Goal: Task Accomplishment & Management: Complete application form

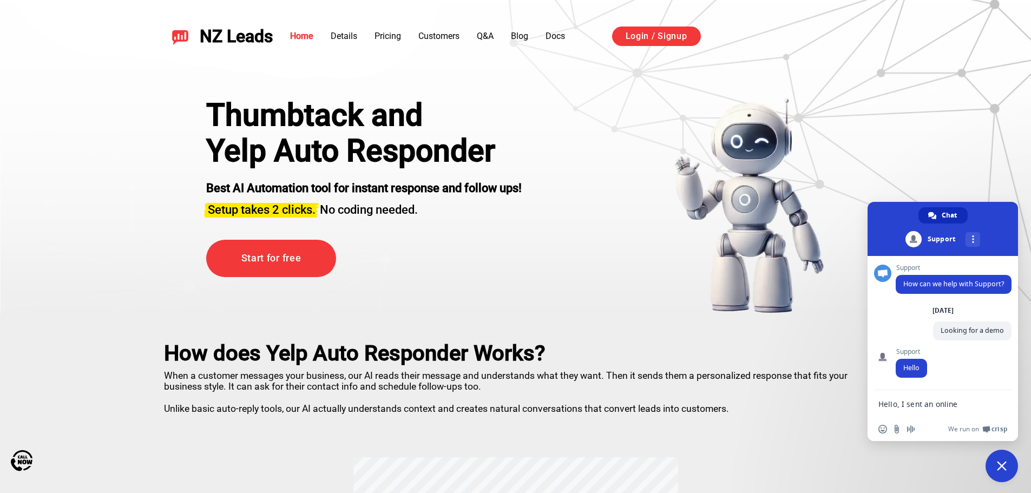
type textarea "Hello, I sent an online request fora demo but did not receive and email w/ time…"
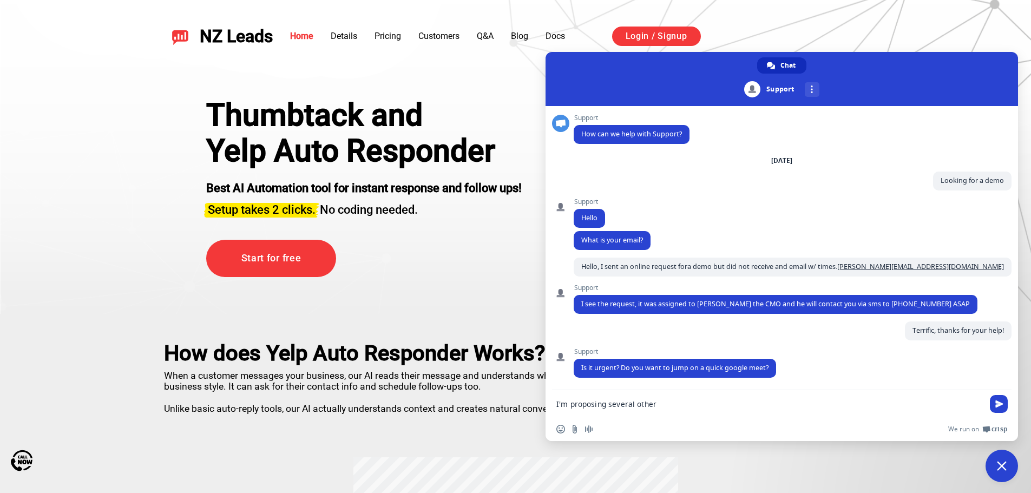
type textarea "If I could get a meet"
type textarea "Semi-urgent, we'll be making a decision by [DATE] as to which 3rd party to go w…"
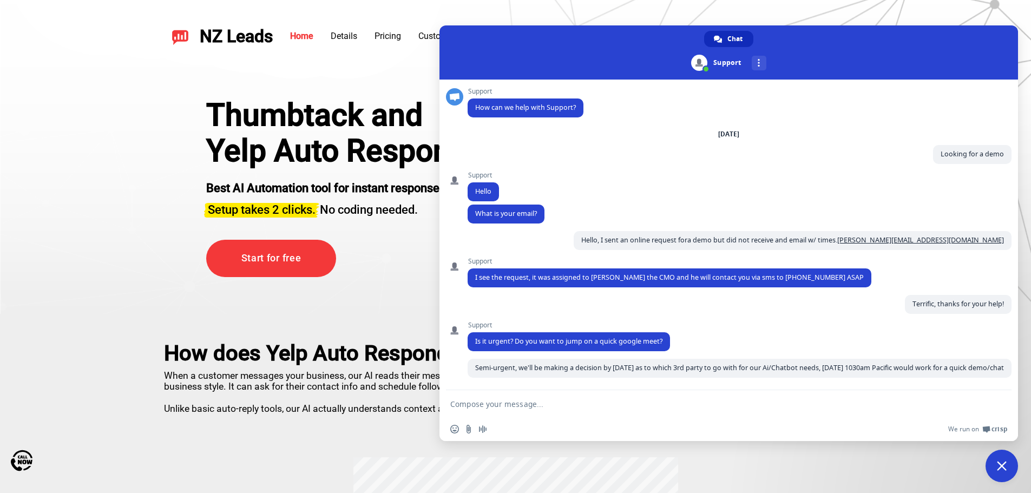
type textarea "Sounds good"
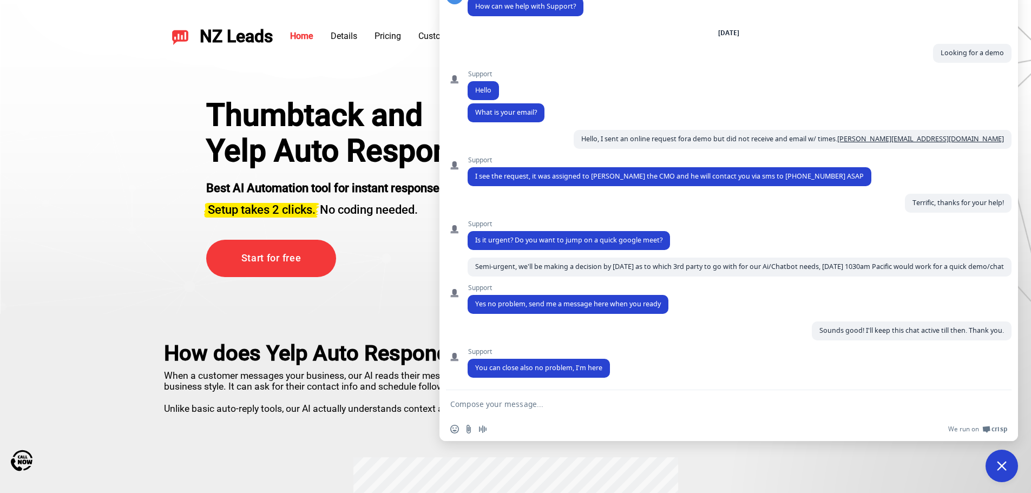
type textarea "[+1]"
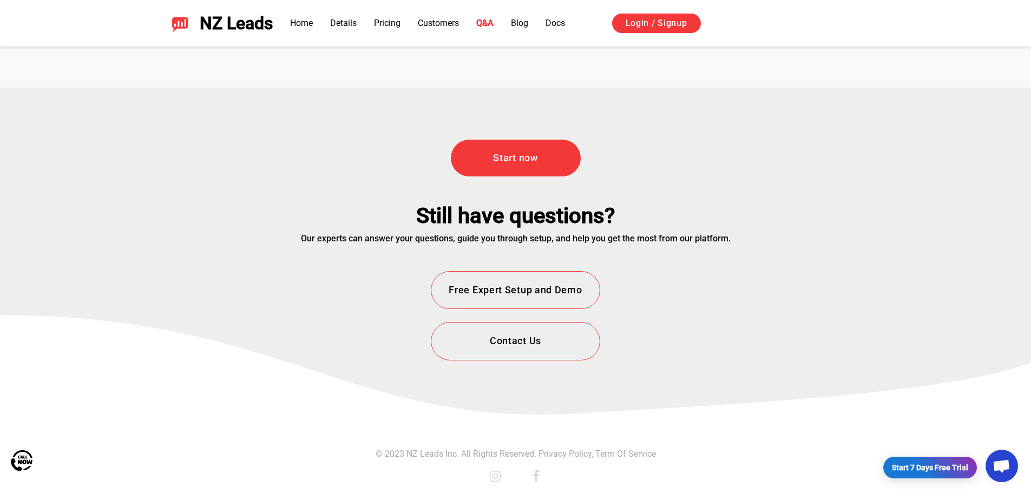
scroll to position [3900, 0]
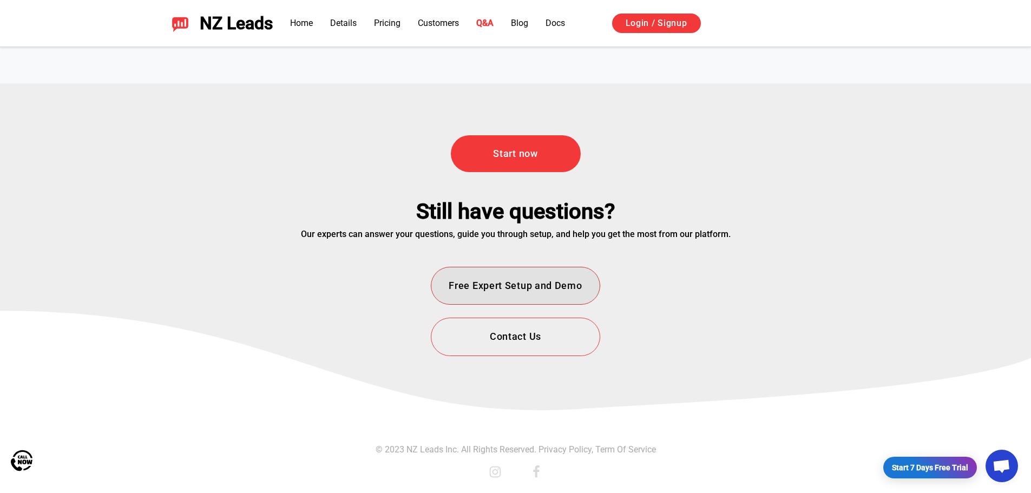
click at [553, 280] on button "Free Expert Setup and Demo" at bounding box center [515, 286] width 169 height 38
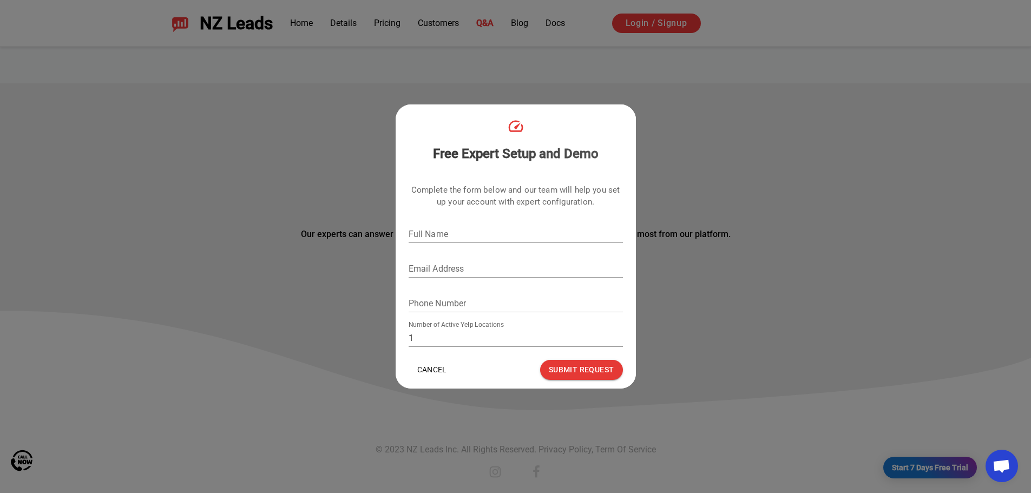
click at [518, 236] on input "Full Name" at bounding box center [516, 234] width 214 height 17
type input "Andrew Massaro"
type input "[PERSON_NAME][EMAIL_ADDRESS][DOMAIN_NAME]"
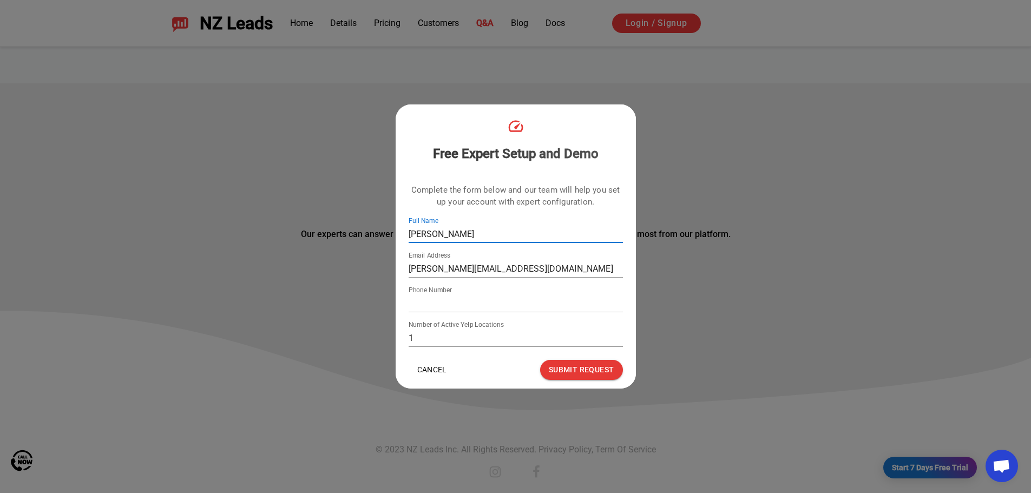
type input "4086144300"
click at [617, 341] on input "0" at bounding box center [516, 338] width 214 height 17
click at [618, 335] on input "1" at bounding box center [516, 338] width 214 height 17
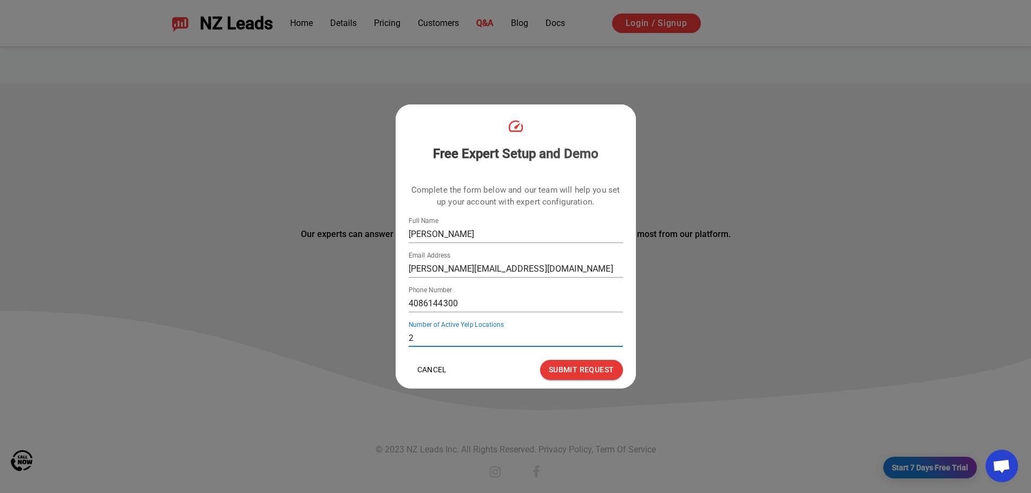
click at [618, 335] on input "2" at bounding box center [516, 338] width 214 height 17
click at [618, 335] on input "3" at bounding box center [516, 338] width 214 height 17
click at [618, 335] on input "4" at bounding box center [516, 338] width 214 height 17
click at [618, 335] on input "5" at bounding box center [516, 338] width 214 height 17
click at [618, 335] on input "6" at bounding box center [516, 338] width 214 height 17
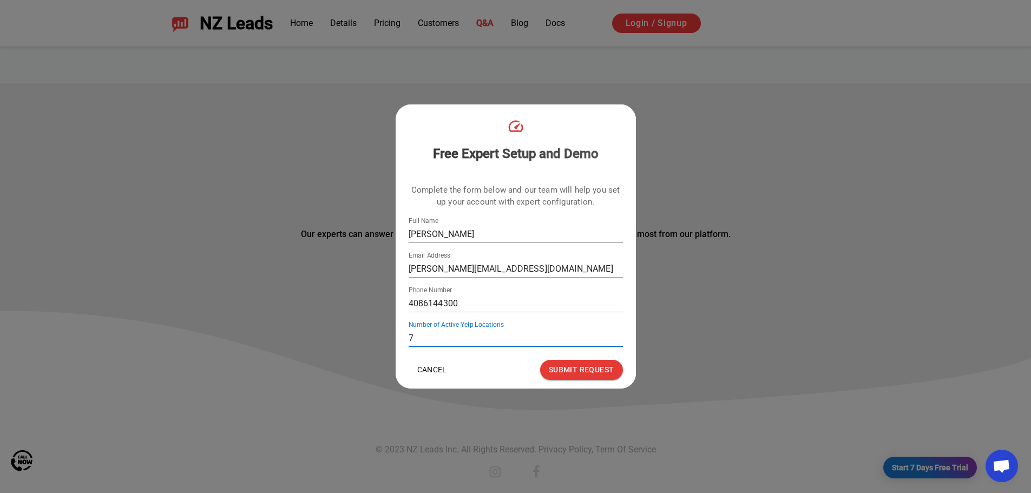
click at [618, 335] on input "7" at bounding box center [516, 338] width 214 height 17
click at [618, 335] on input "8" at bounding box center [516, 338] width 214 height 17
click at [618, 335] on input "9" at bounding box center [516, 338] width 214 height 17
click at [618, 335] on input "10" at bounding box center [516, 338] width 214 height 17
click at [618, 335] on input "11" at bounding box center [516, 338] width 214 height 17
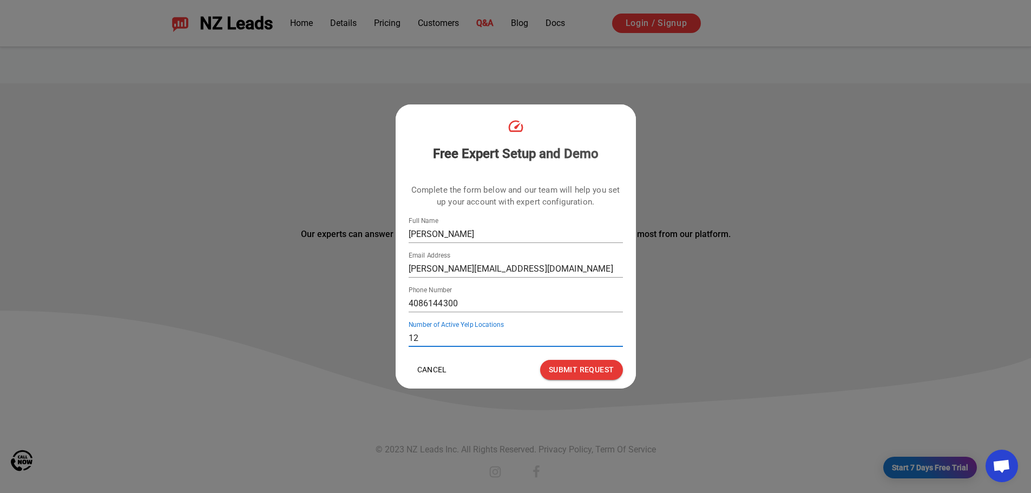
click at [618, 335] on input "12" at bounding box center [516, 338] width 214 height 17
click at [618, 335] on input "13" at bounding box center [516, 338] width 214 height 17
type input "14"
click at [618, 335] on input "14" at bounding box center [516, 338] width 214 height 17
click at [589, 368] on button "Submit Request" at bounding box center [581, 370] width 83 height 20
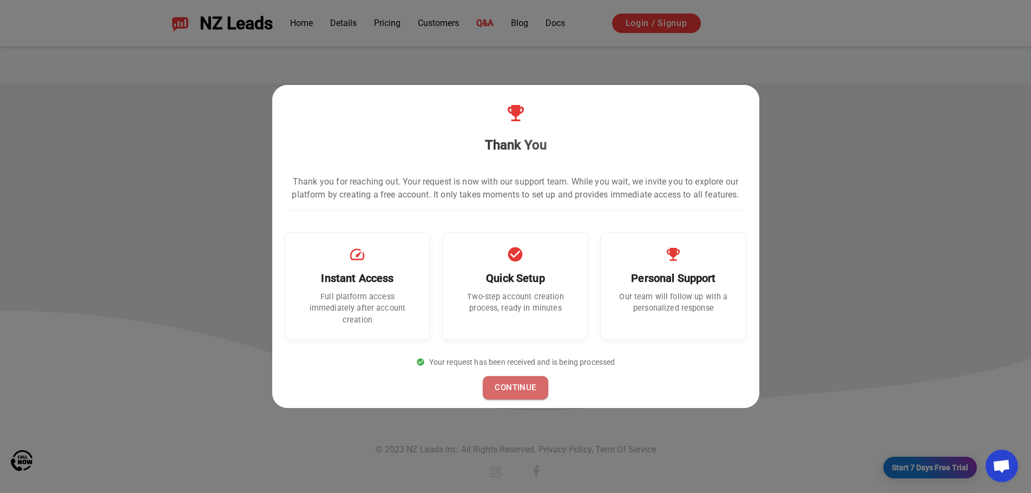
click at [528, 387] on button "CONTINUE" at bounding box center [515, 387] width 65 height 23
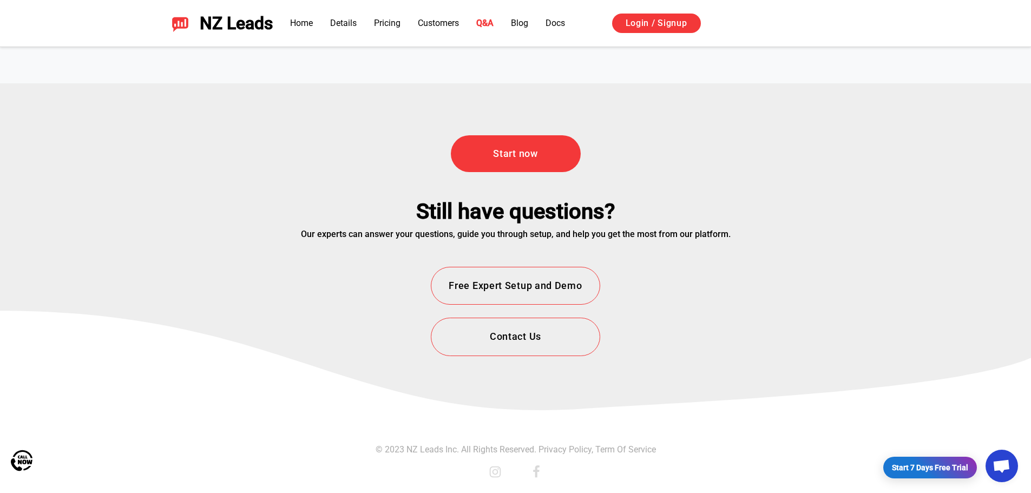
click at [1009, 468] on span "Open chat" at bounding box center [1002, 467] width 18 height 15
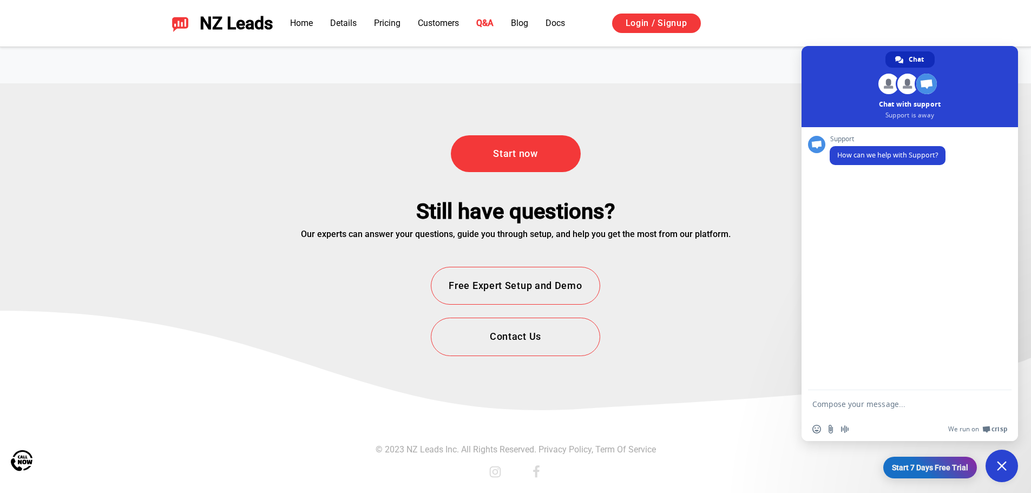
click at [995, 466] on span "Close chat" at bounding box center [1002, 466] width 32 height 32
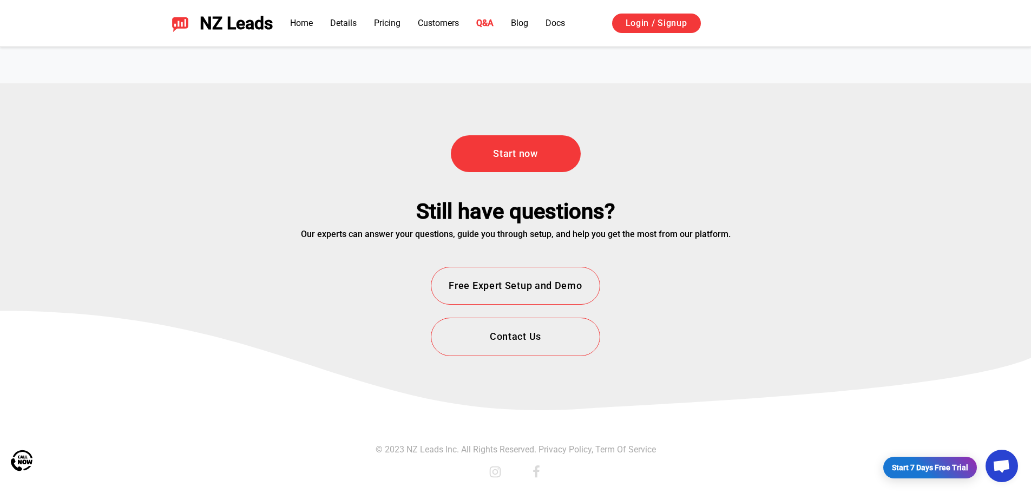
click at [999, 465] on span "Open chat" at bounding box center [1002, 467] width 18 height 15
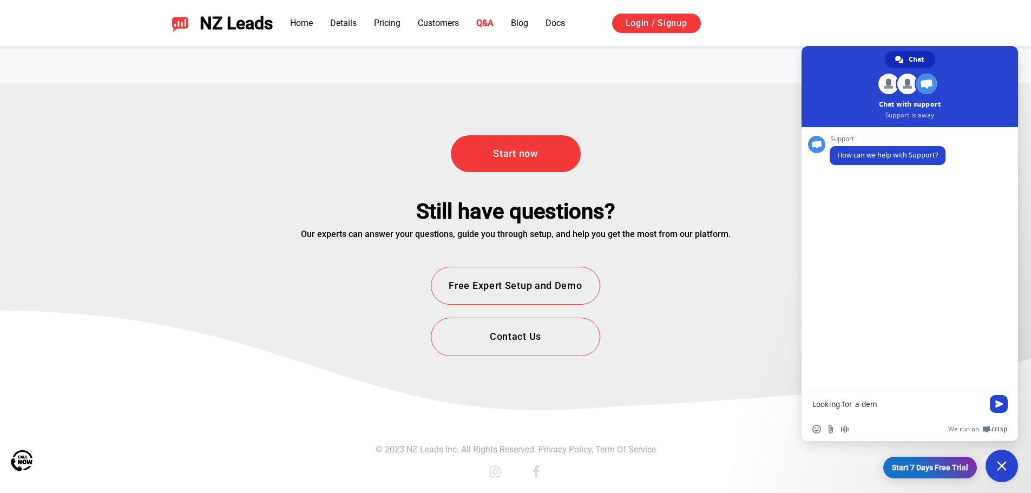
type textarea "Looking for a demo"
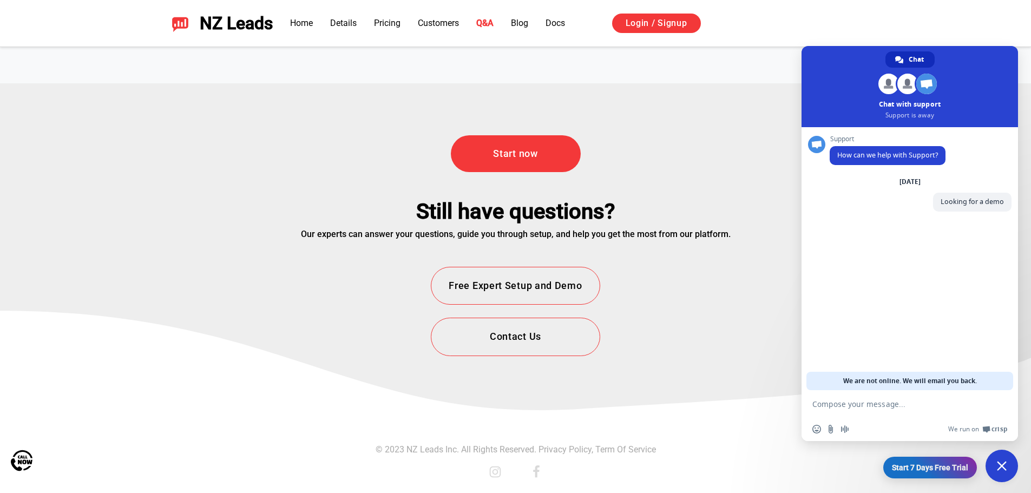
click at [772, 315] on div "Start now Still have questions? Our experts can answer your questions, guide yo…" at bounding box center [516, 219] width 758 height 273
click at [1004, 471] on span "Close chat" at bounding box center [1002, 466] width 10 height 10
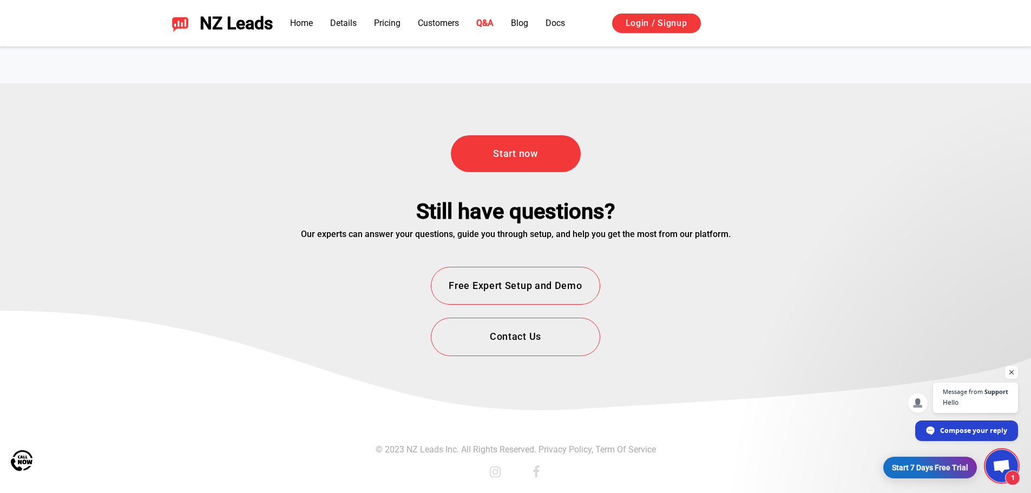
click at [997, 460] on span "Open chat" at bounding box center [1002, 467] width 18 height 15
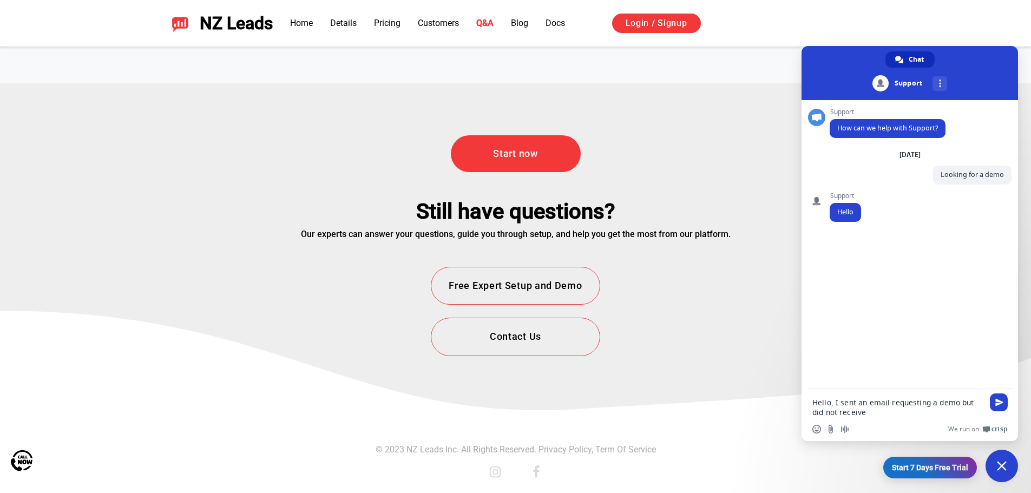
click at [882, 401] on textarea "Hello, I sent an email requesting a demo but did not receive" at bounding box center [898, 407] width 171 height 19
drag, startPoint x: 882, startPoint y: 401, endPoint x: 867, endPoint y: 401, distance: 14.6
click at [867, 401] on textarea "Hello, I sent an email requesting a demo but did not receive" at bounding box center [898, 407] width 171 height 19
click at [939, 404] on textarea "Hello, I sent an online request requesting a demo but did not receive" at bounding box center [898, 407] width 171 height 19
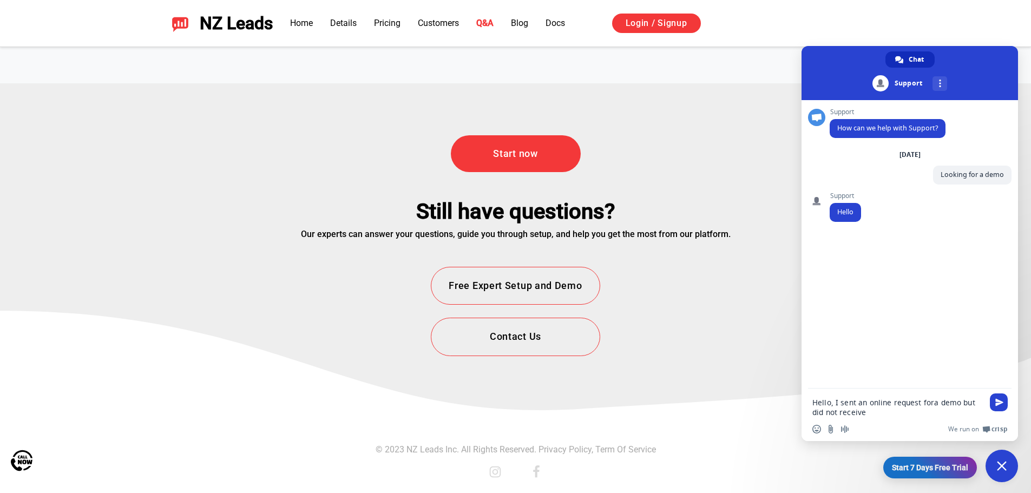
click at [883, 414] on textarea "Hello, I sent an online request fora demo but did not receive" at bounding box center [898, 407] width 171 height 19
type textarea "Hello, I sent an online request fora demo but did not receive and email w/ time…"
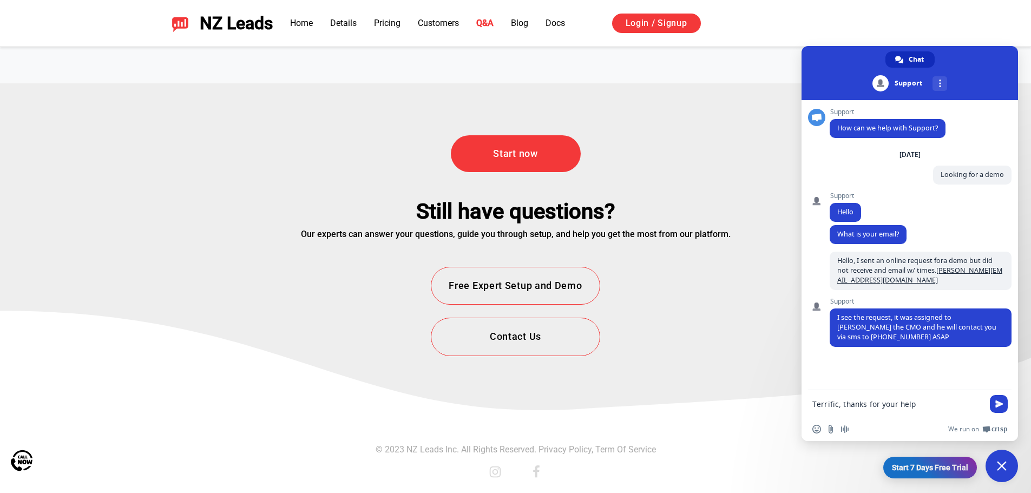
type textarea "Terrific, thanks for your help!"
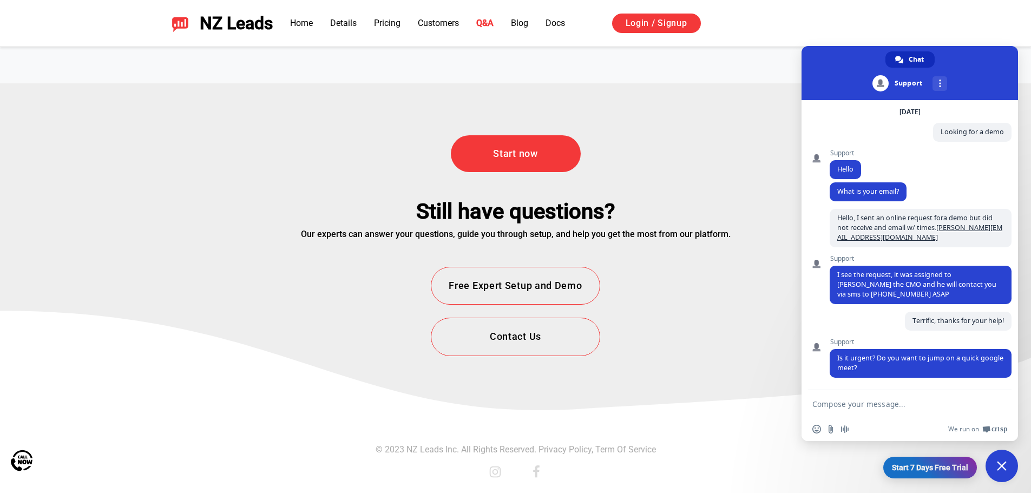
click at [868, 406] on textarea "Compose your message..." at bounding box center [898, 405] width 171 height 10
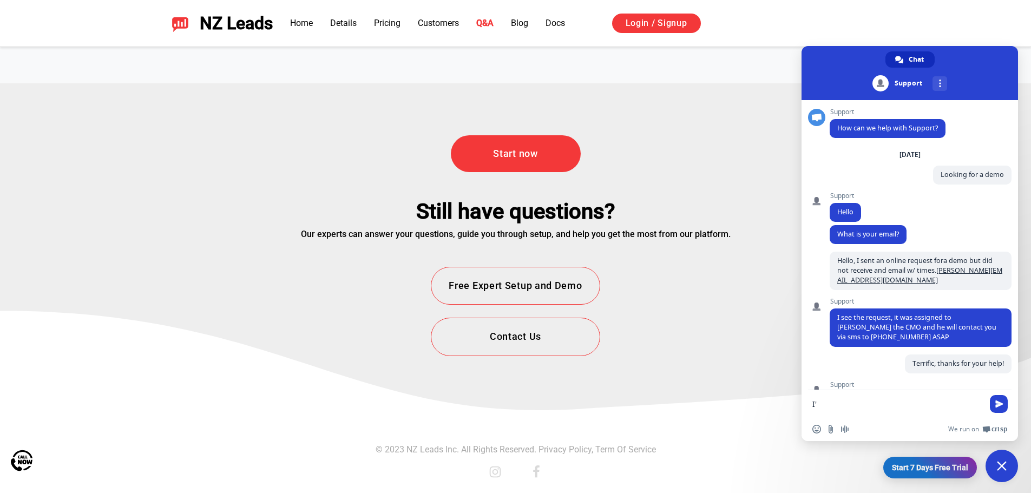
type textarea "I"
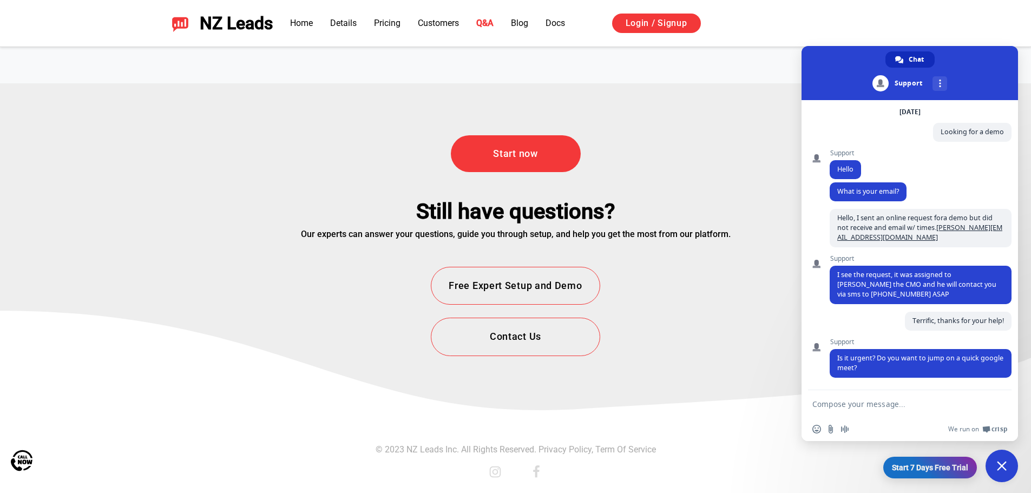
click at [860, 406] on textarea "Compose your message..." at bounding box center [898, 405] width 171 height 10
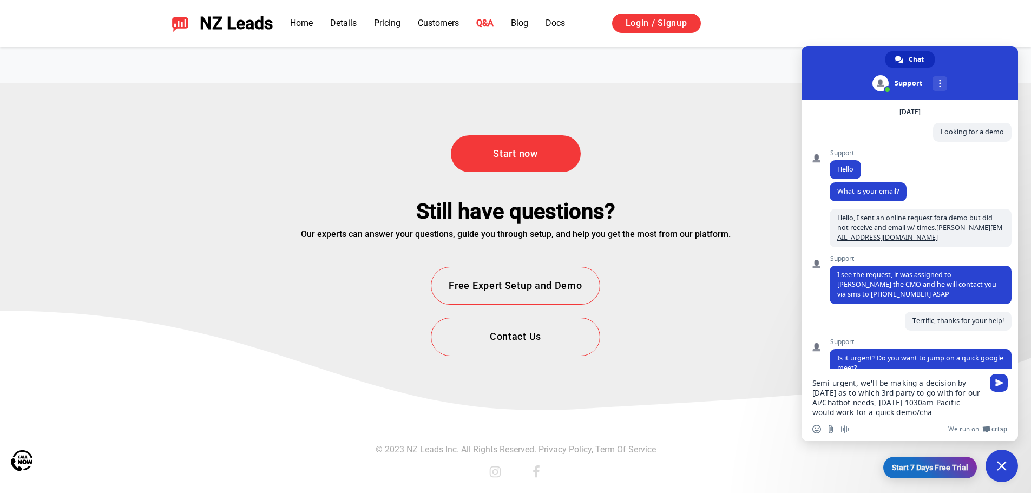
type textarea "Semi-urgent, we'll be making a decision by [DATE] as to which 3rd party to go w…"
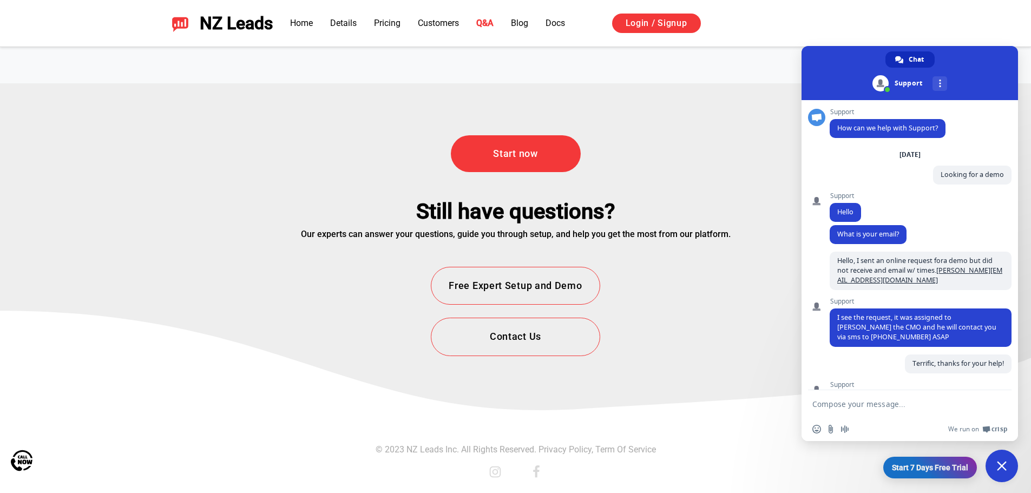
scroll to position [146, 0]
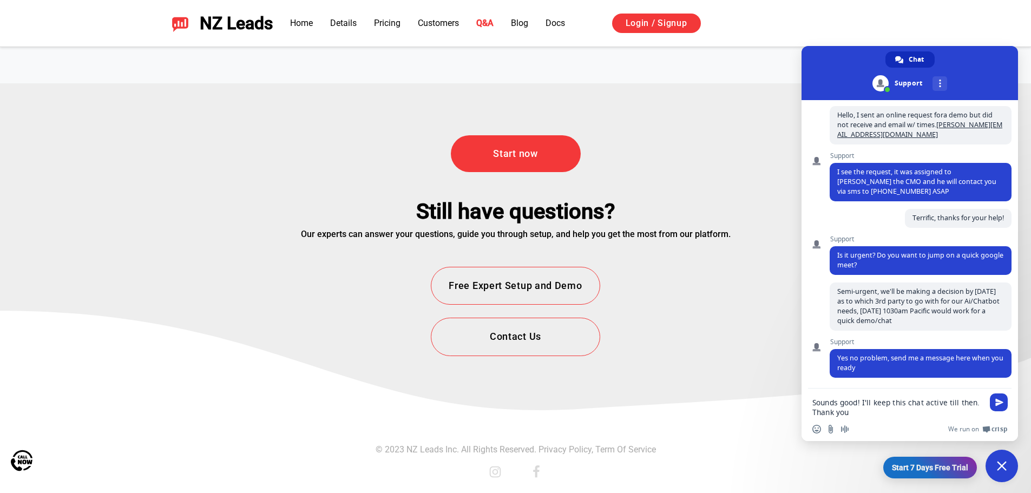
type textarea "Sounds good! I'll keep this chat active till then. Thank you."
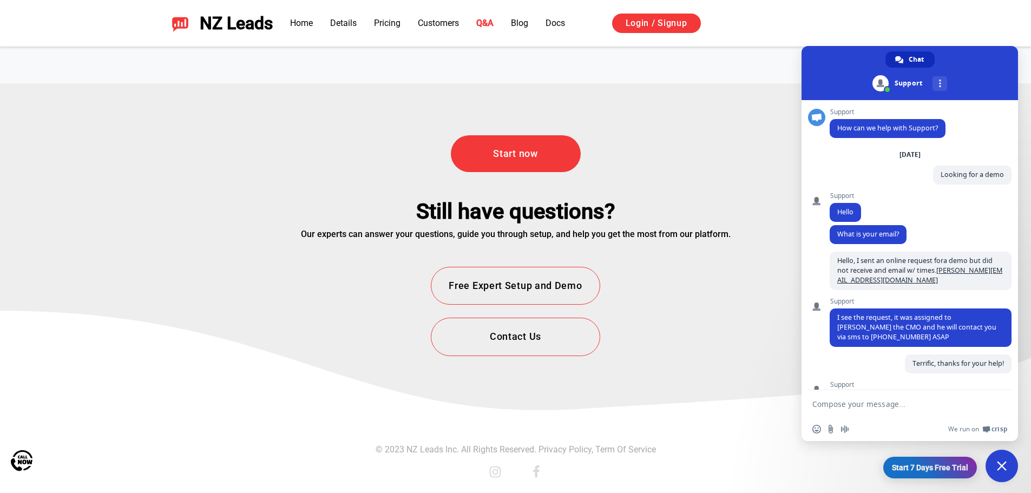
scroll to position [219, 0]
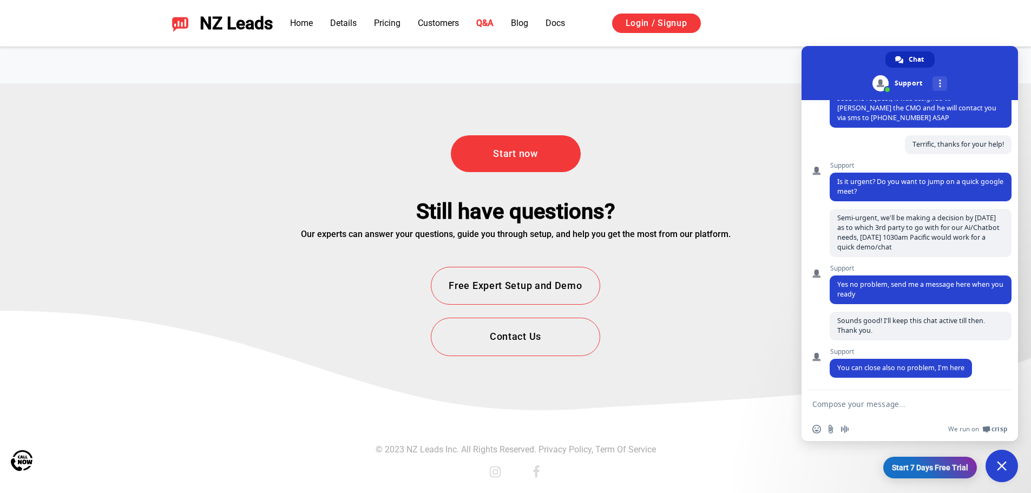
click at [814, 428] on span "Insert an emoji" at bounding box center [817, 429] width 9 height 9
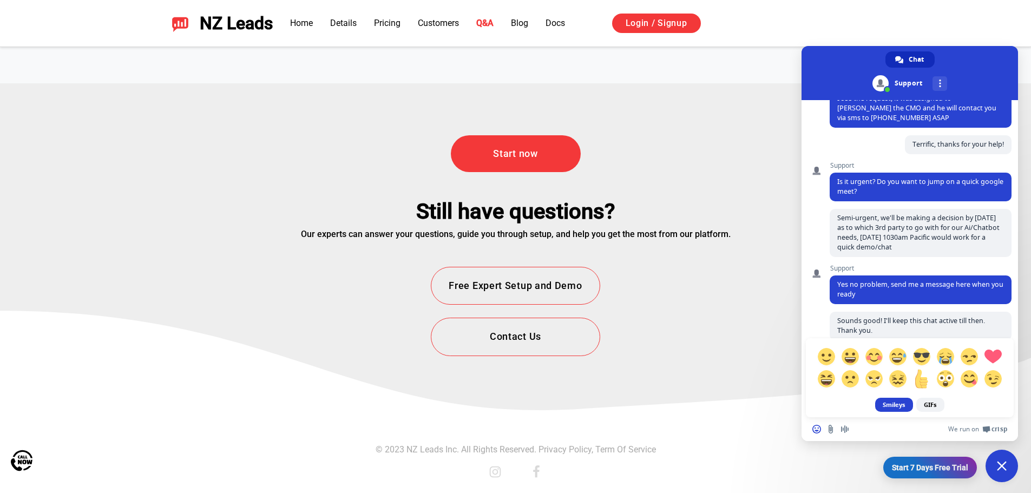
click at [919, 380] on span at bounding box center [921, 378] width 19 height 19
type textarea "[+1]"
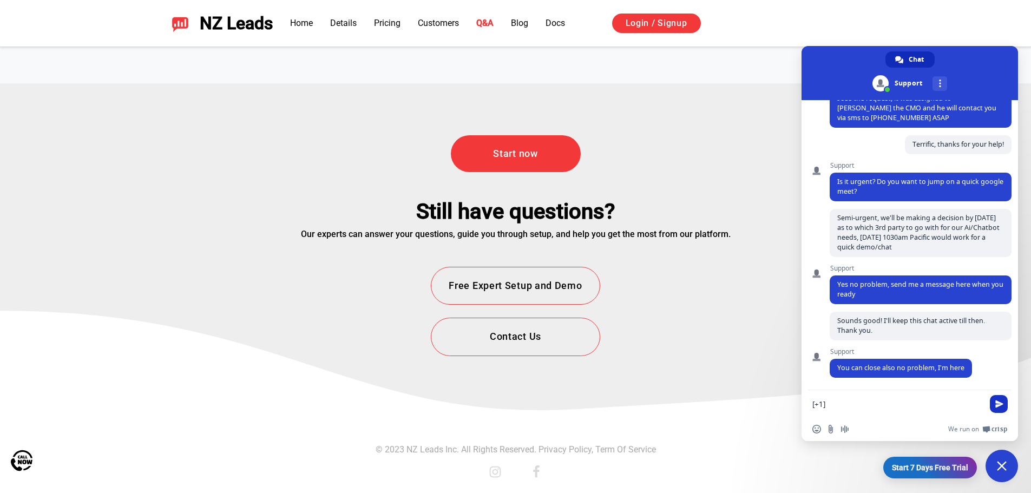
click at [995, 404] on span "Send" at bounding box center [999, 404] width 18 height 18
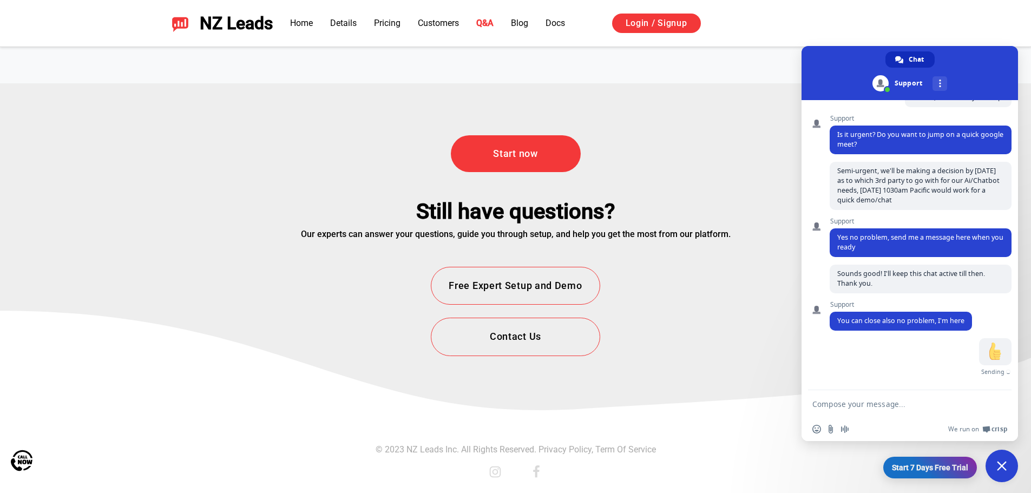
scroll to position [254, 0]
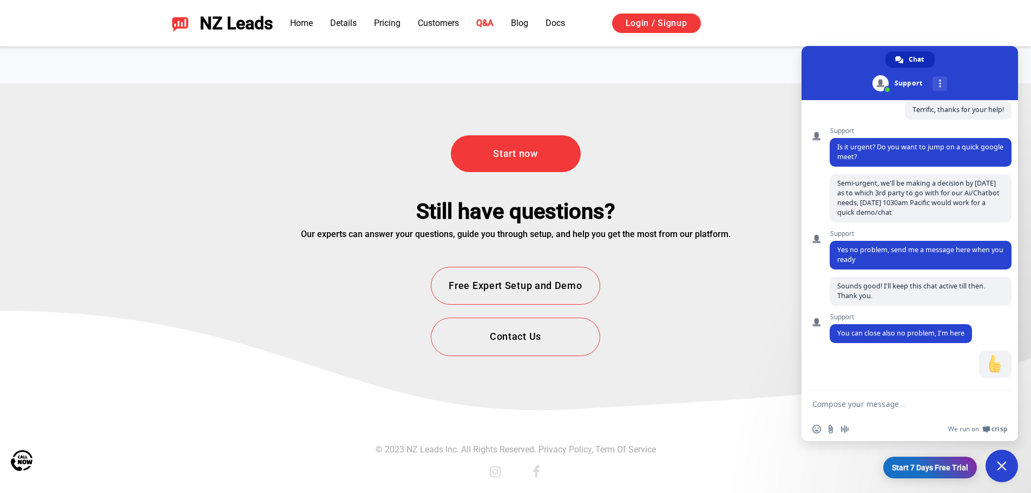
click at [996, 461] on span "Close chat" at bounding box center [1002, 466] width 32 height 32
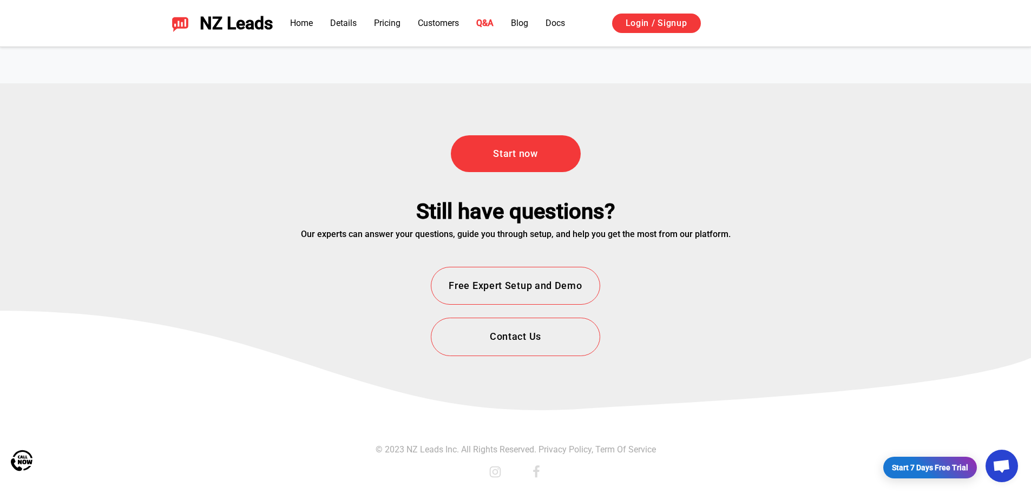
scroll to position [0, 0]
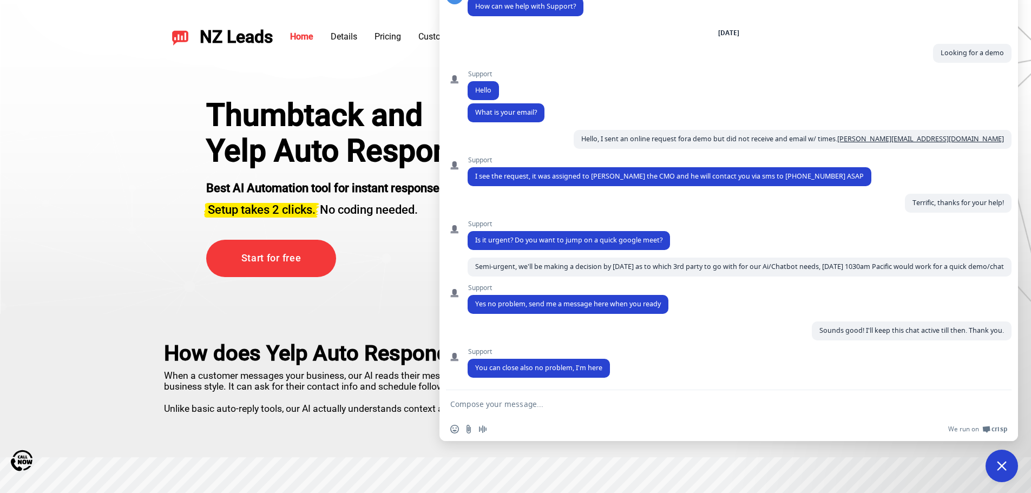
type textarea "[+1]"
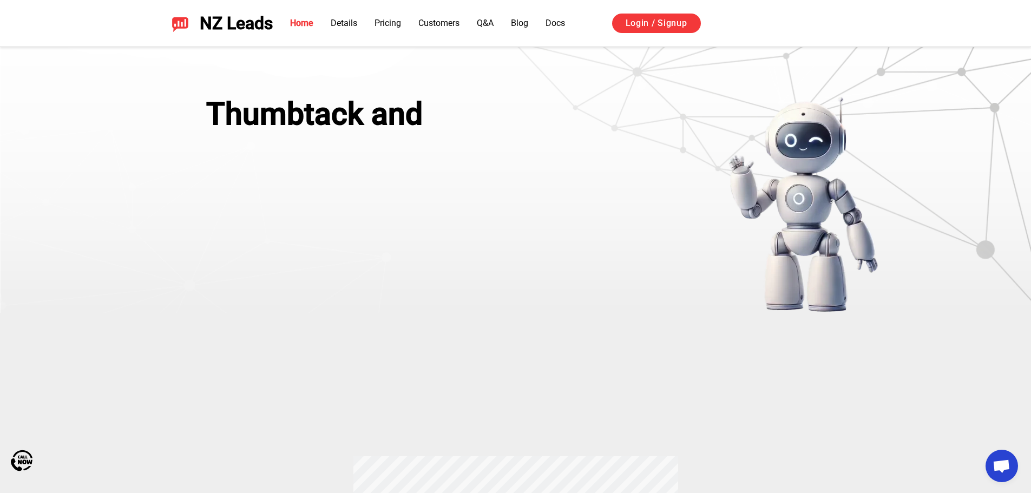
scroll to position [368, 0]
